Goal: Transaction & Acquisition: Purchase product/service

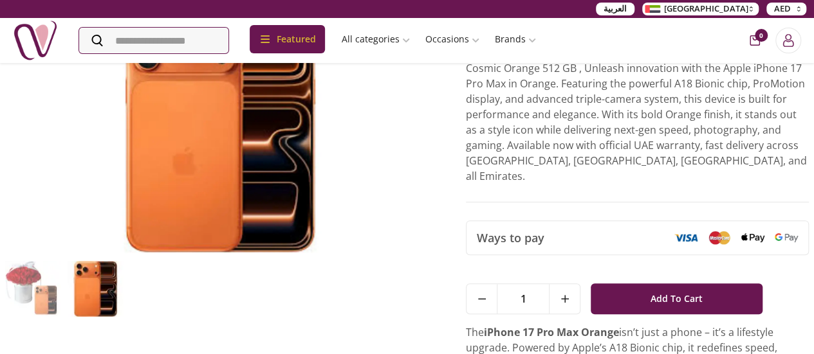
scroll to position [129, 0]
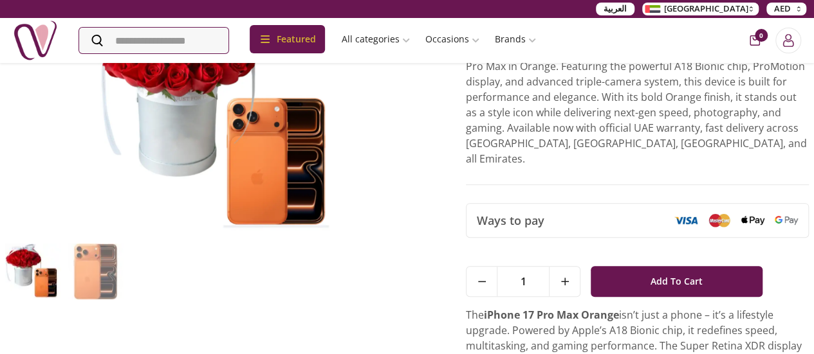
click at [687, 270] on span "Add To Cart" at bounding box center [676, 281] width 52 height 23
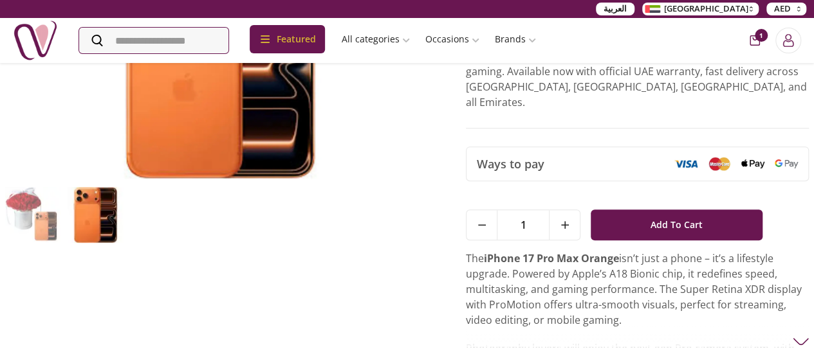
scroll to position [176, 0]
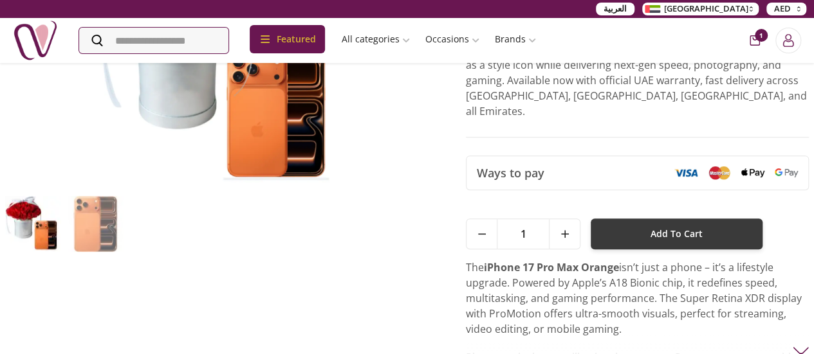
click at [688, 223] on span "Add To Cart" at bounding box center [676, 234] width 52 height 23
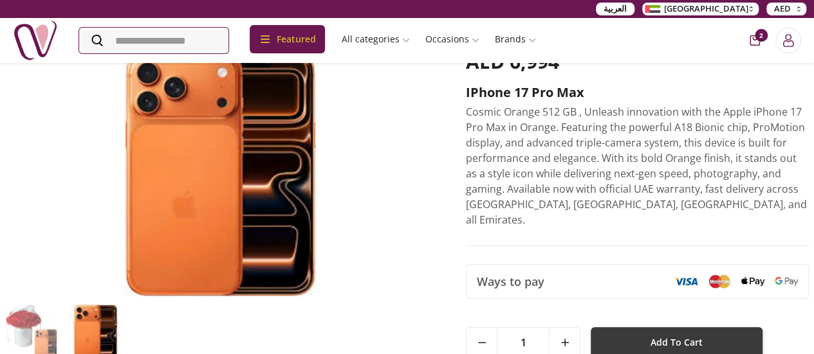
scroll to position [0, 0]
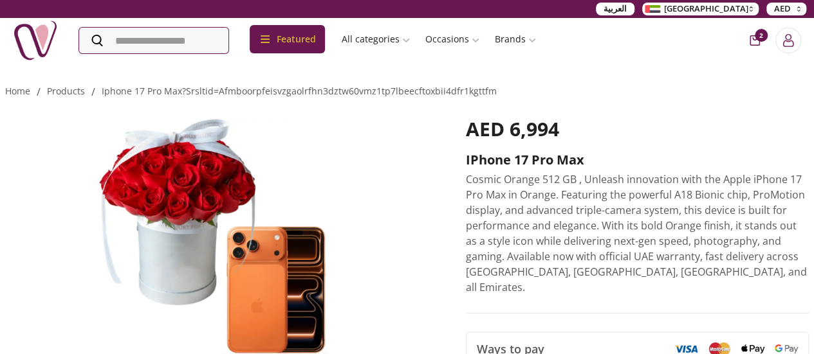
click at [751, 40] on icon "cart-button" at bounding box center [754, 40] width 10 height 10
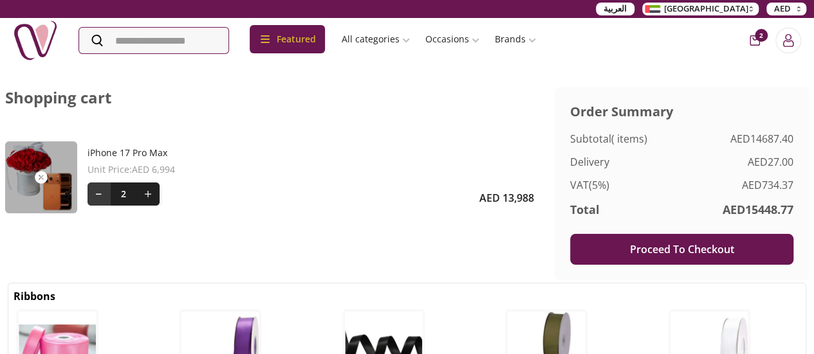
click at [93, 195] on button at bounding box center [98, 194] width 23 height 23
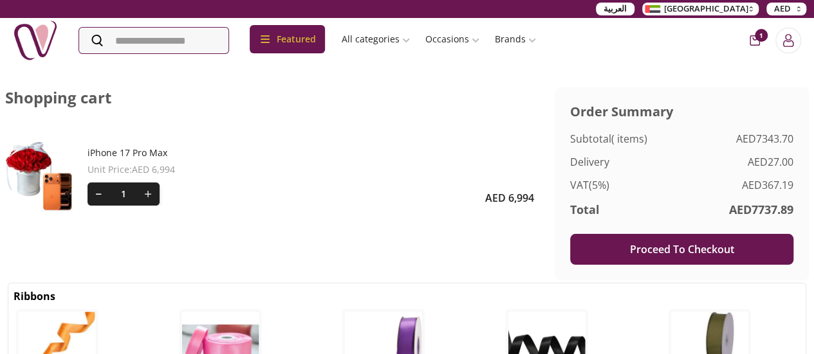
click at [660, 244] on button "Proceed To Checkout" at bounding box center [681, 249] width 223 height 31
select select "**********"
